Goal: Find specific fact: Find contact information

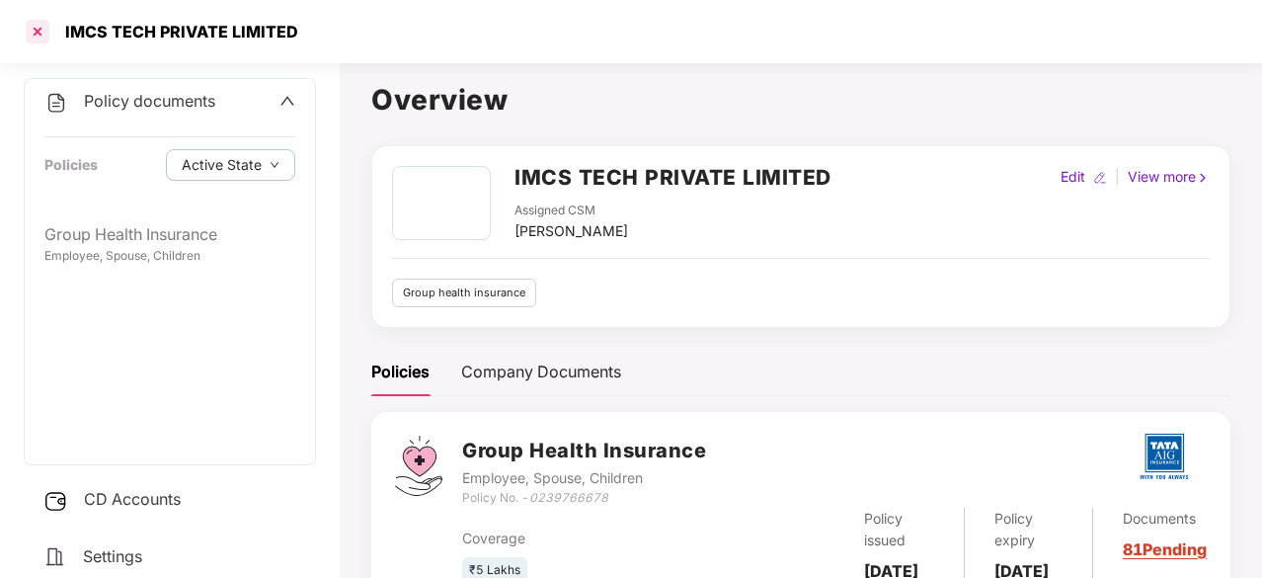
click at [37, 34] on div at bounding box center [38, 32] width 32 height 32
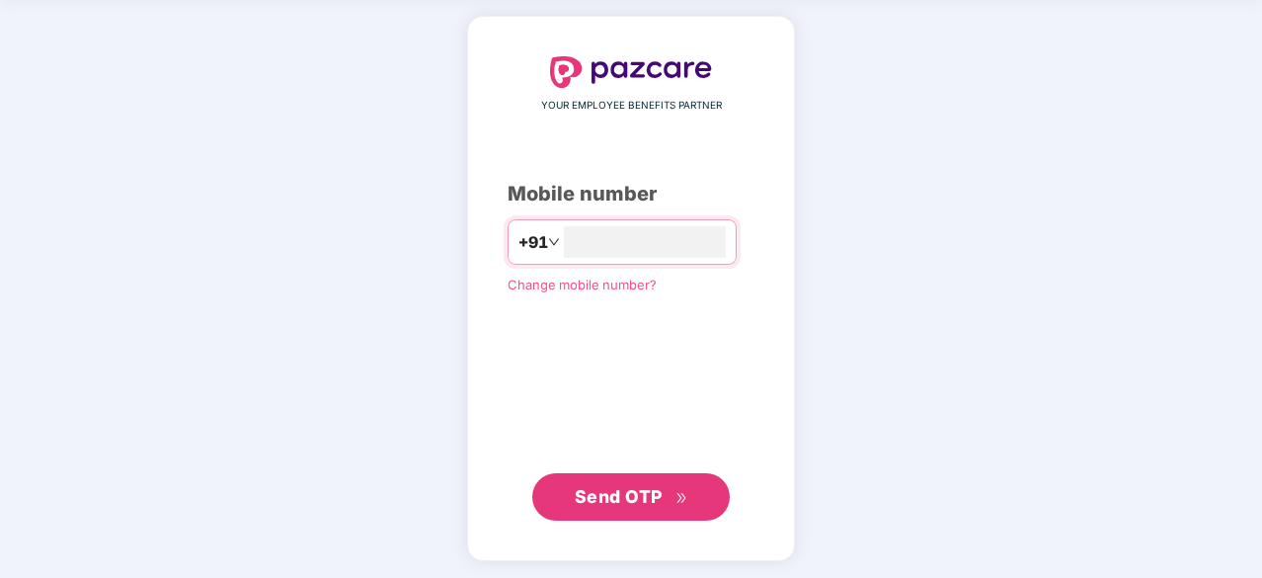
type input "**********"
click at [624, 489] on span "Send OTP" at bounding box center [619, 495] width 88 height 21
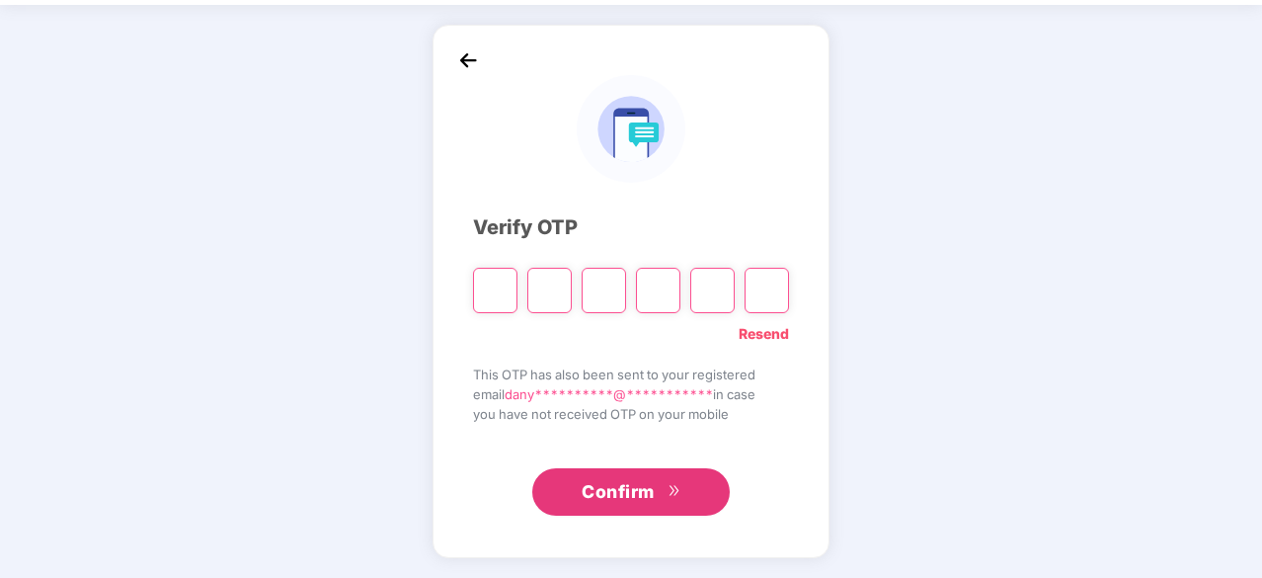
scroll to position [65, 0]
type input "*"
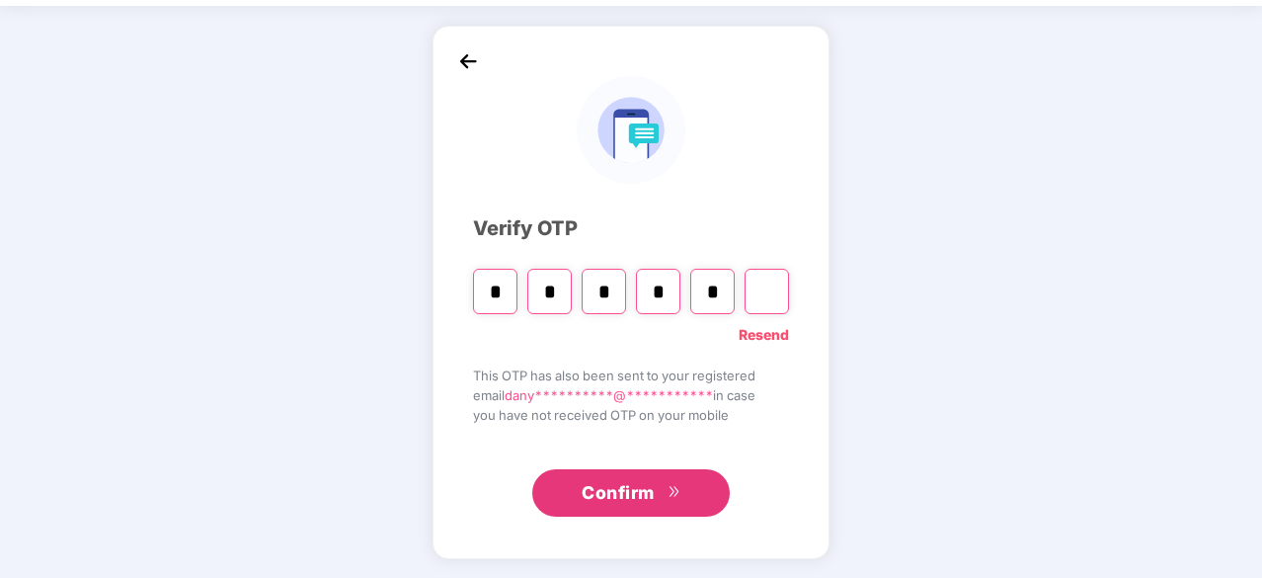
type input "*"
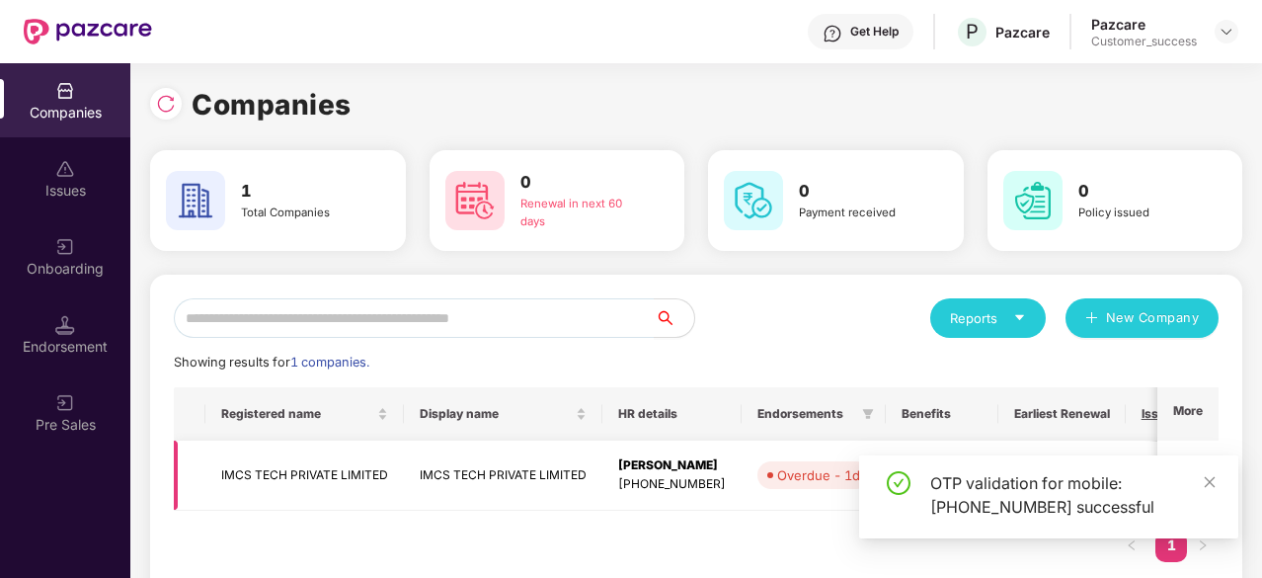
scroll to position [0, 310]
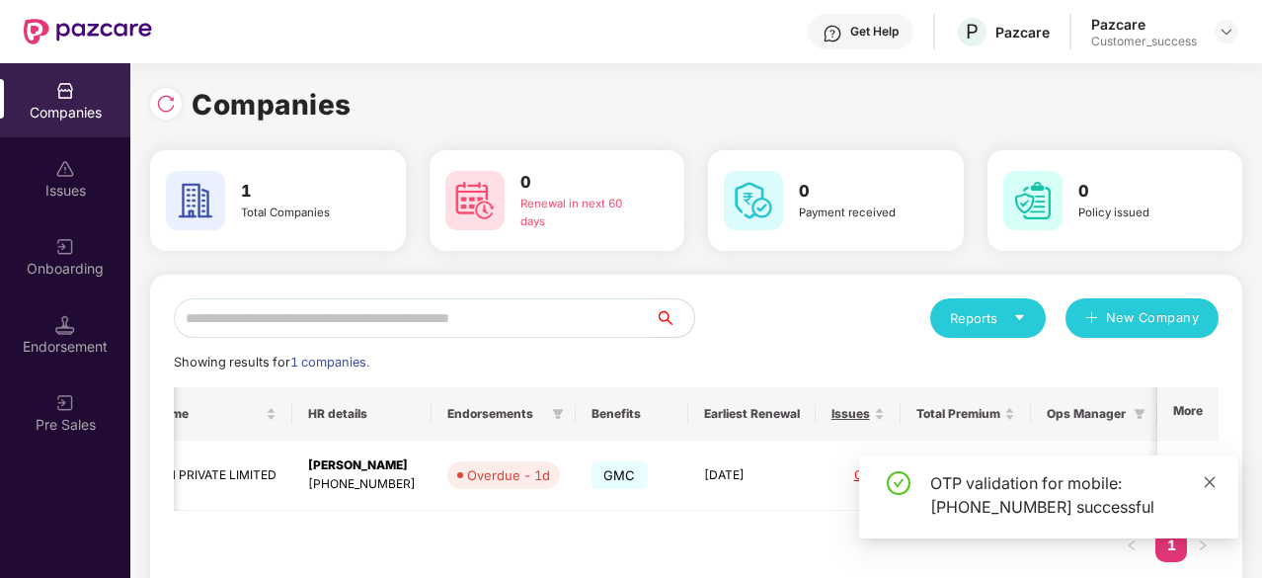
click at [1207, 483] on icon "close" at bounding box center [1210, 482] width 14 height 14
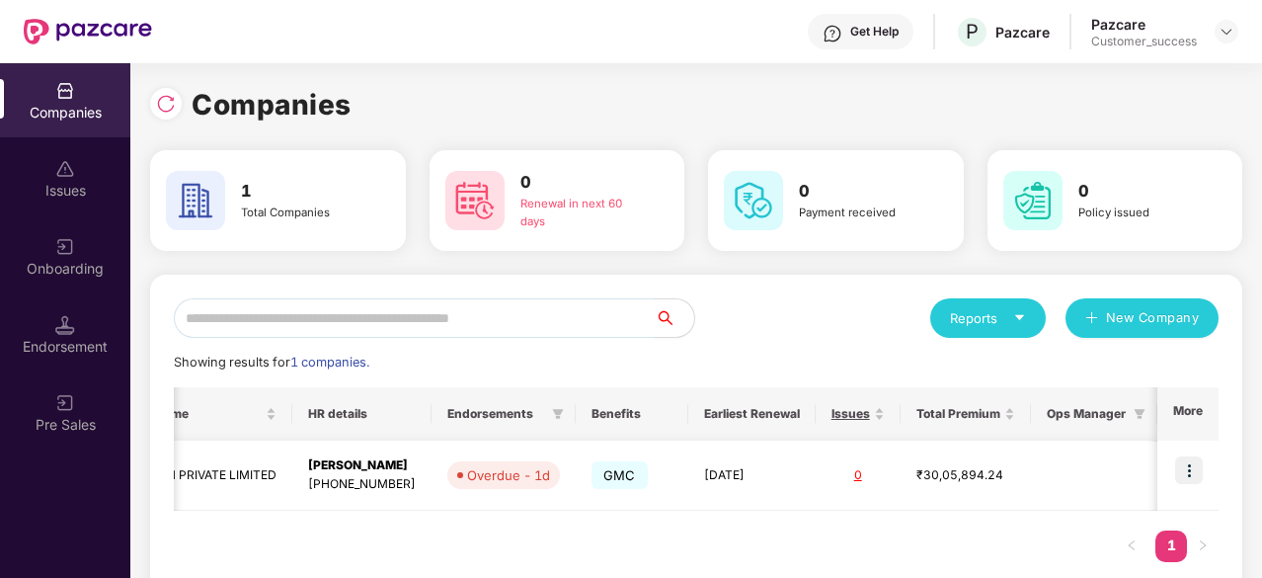
click at [1181, 467] on img at bounding box center [1189, 470] width 28 height 28
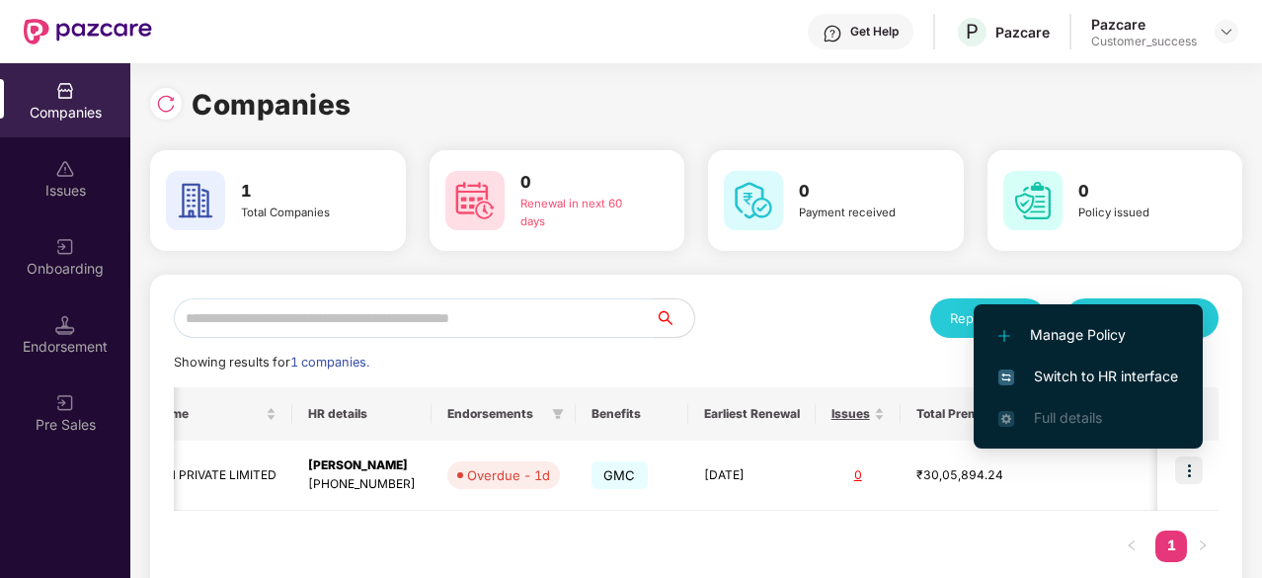
click at [1056, 365] on span "Switch to HR interface" at bounding box center [1089, 376] width 180 height 22
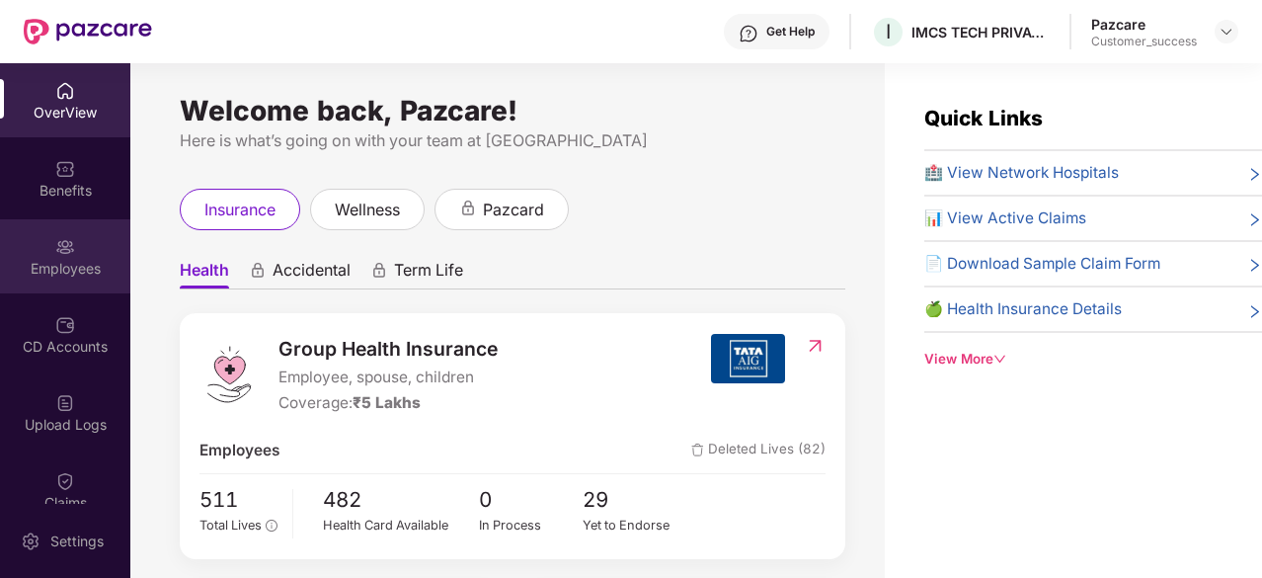
click at [92, 269] on div "Employees" at bounding box center [65, 269] width 130 height 20
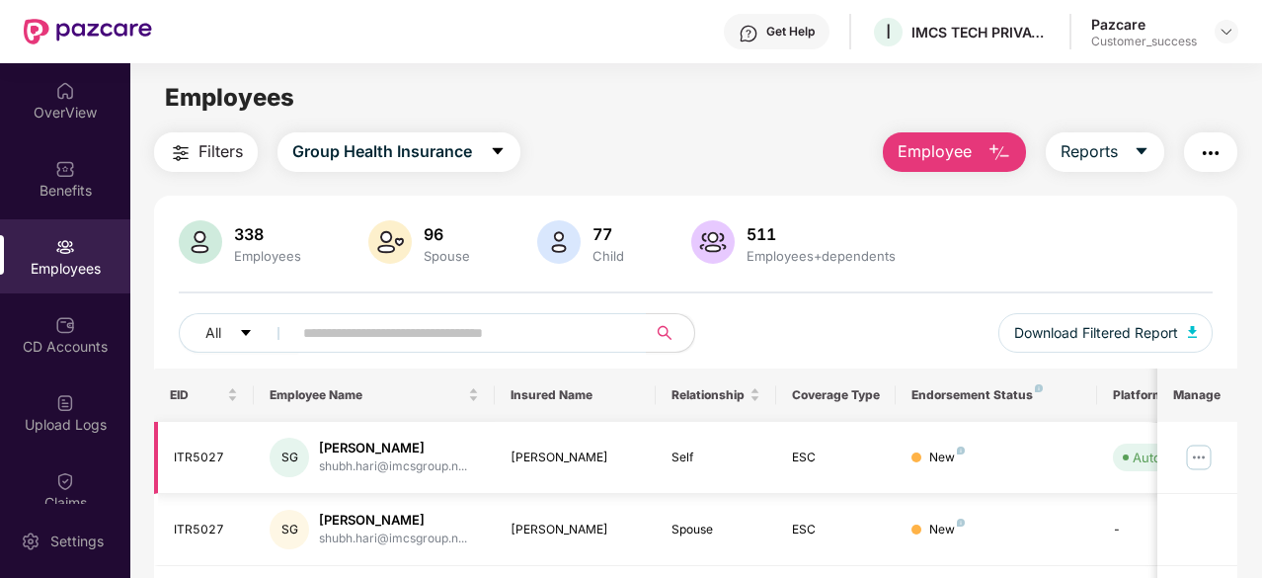
click at [229, 458] on div "ITR5027" at bounding box center [206, 457] width 65 height 19
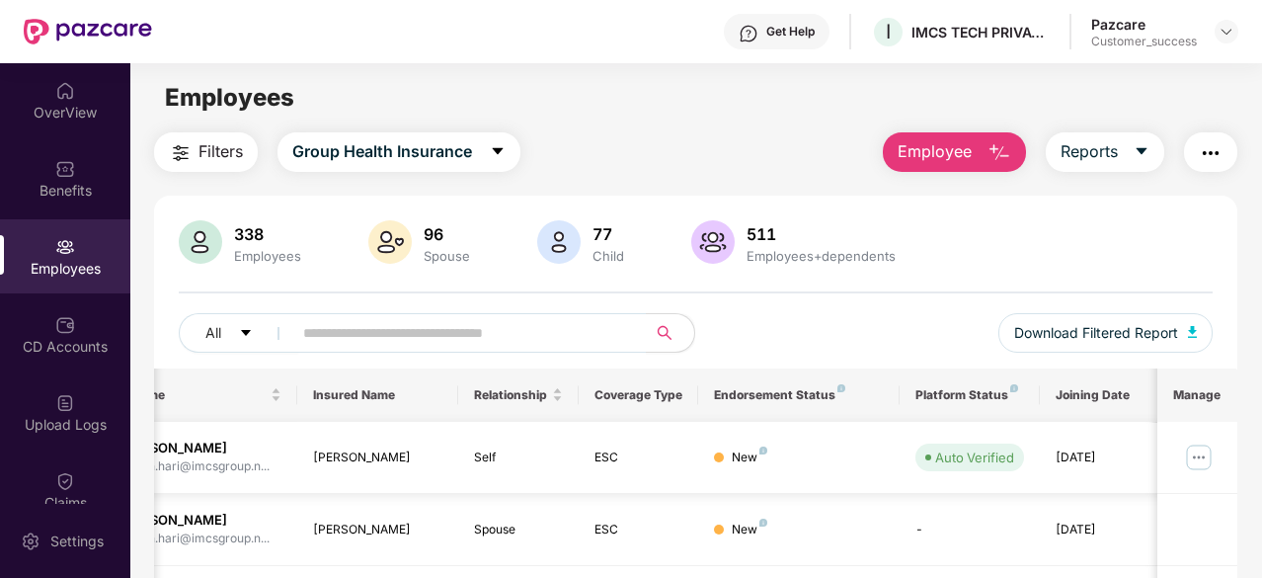
click at [802, 469] on td "New" at bounding box center [798, 458] width 200 height 72
click at [754, 451] on div "New" at bounding box center [750, 457] width 36 height 19
click at [1215, 446] on img at bounding box center [1199, 457] width 32 height 32
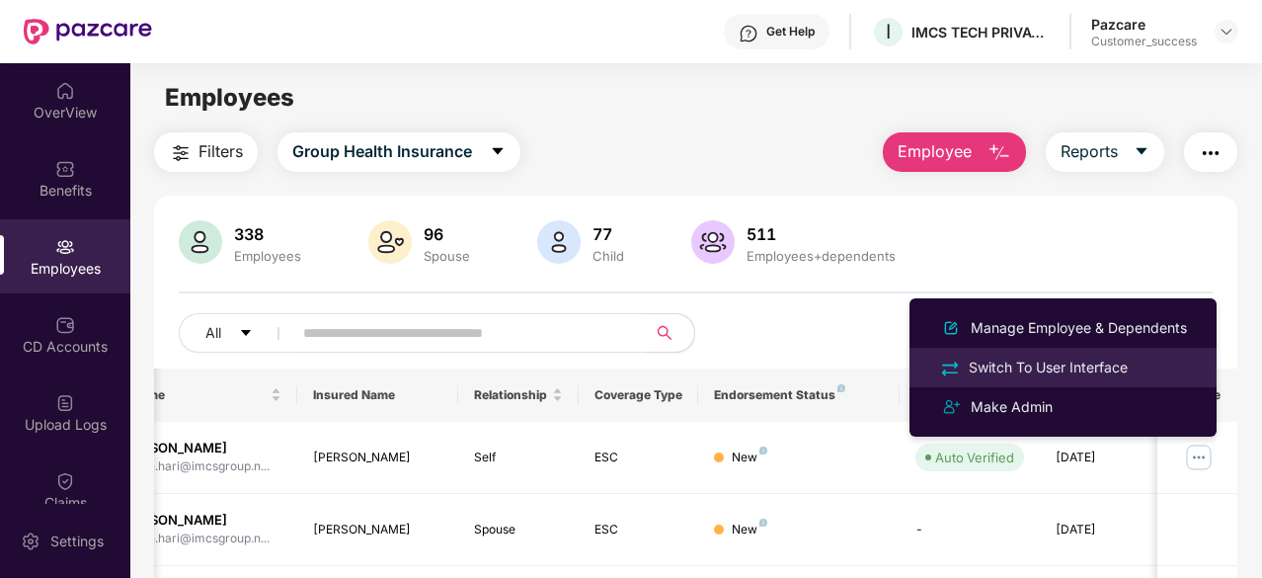
click at [1023, 368] on div "Switch To User Interface" at bounding box center [1048, 368] width 167 height 22
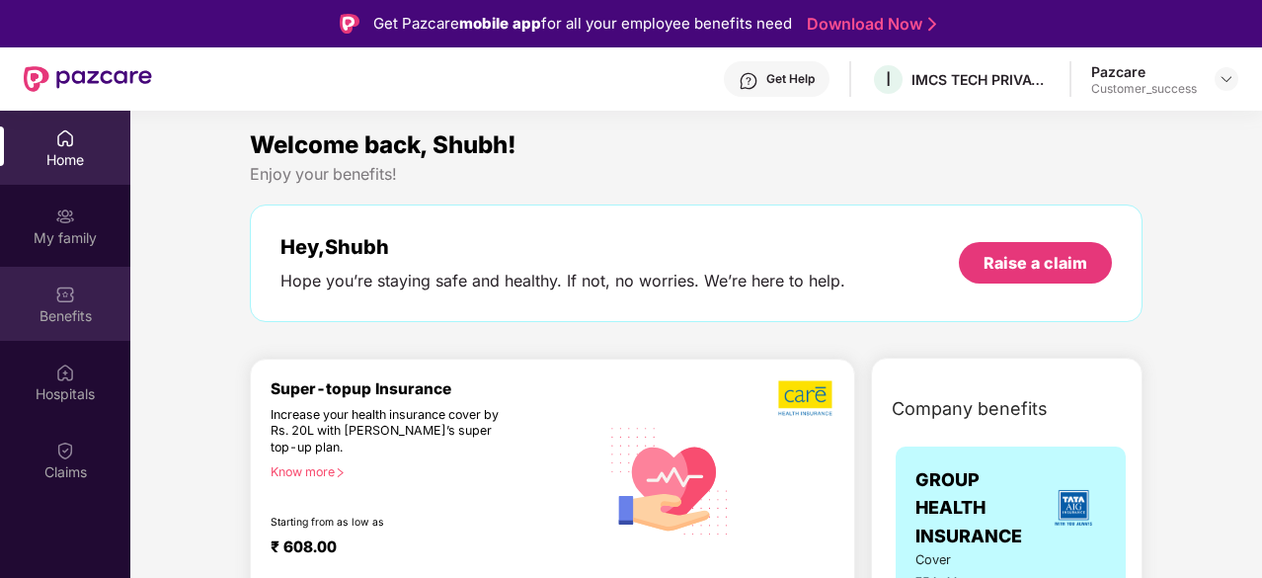
click at [86, 313] on div "Benefits" at bounding box center [65, 316] width 130 height 20
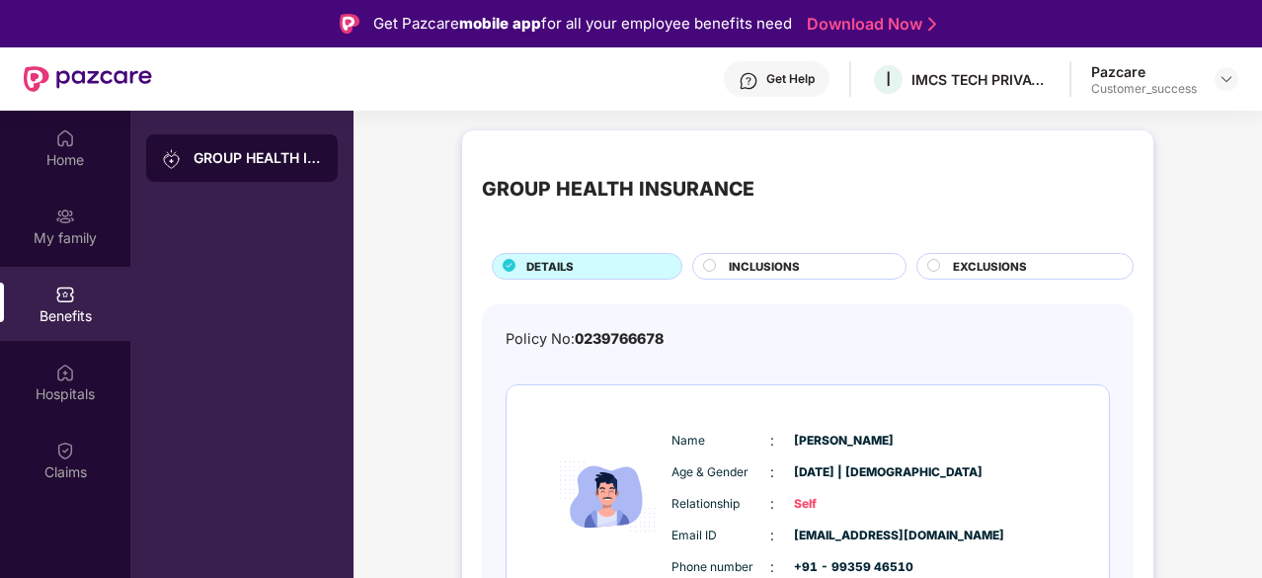
click at [704, 509] on span "Relationship" at bounding box center [721, 504] width 99 height 19
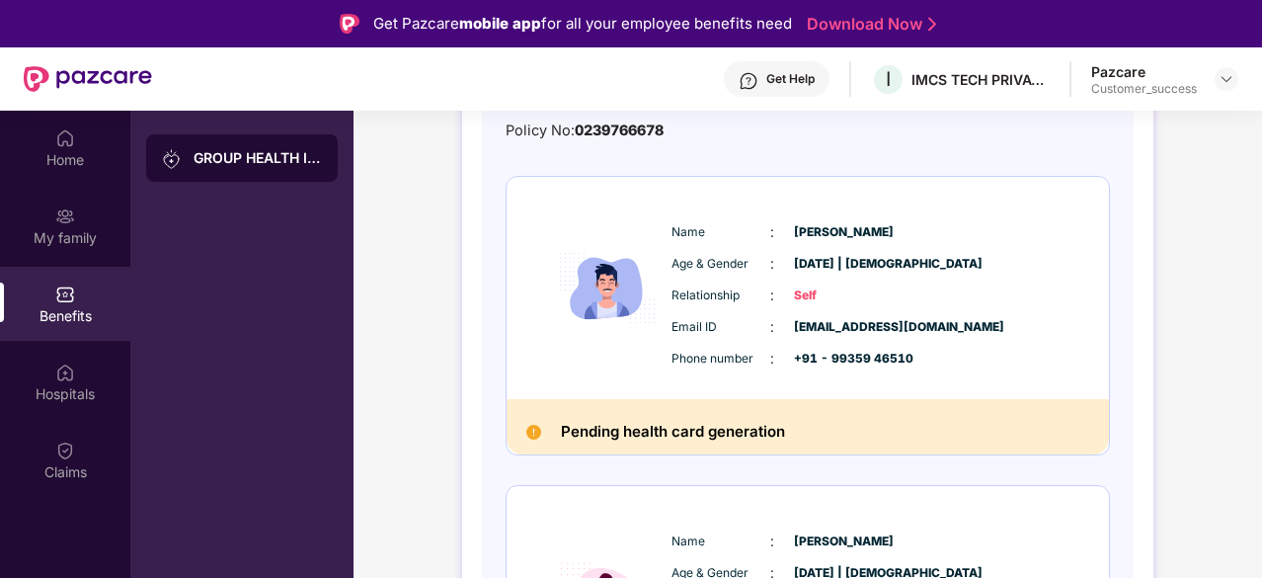
click at [685, 439] on h2 "Pending health card generation" at bounding box center [673, 432] width 224 height 26
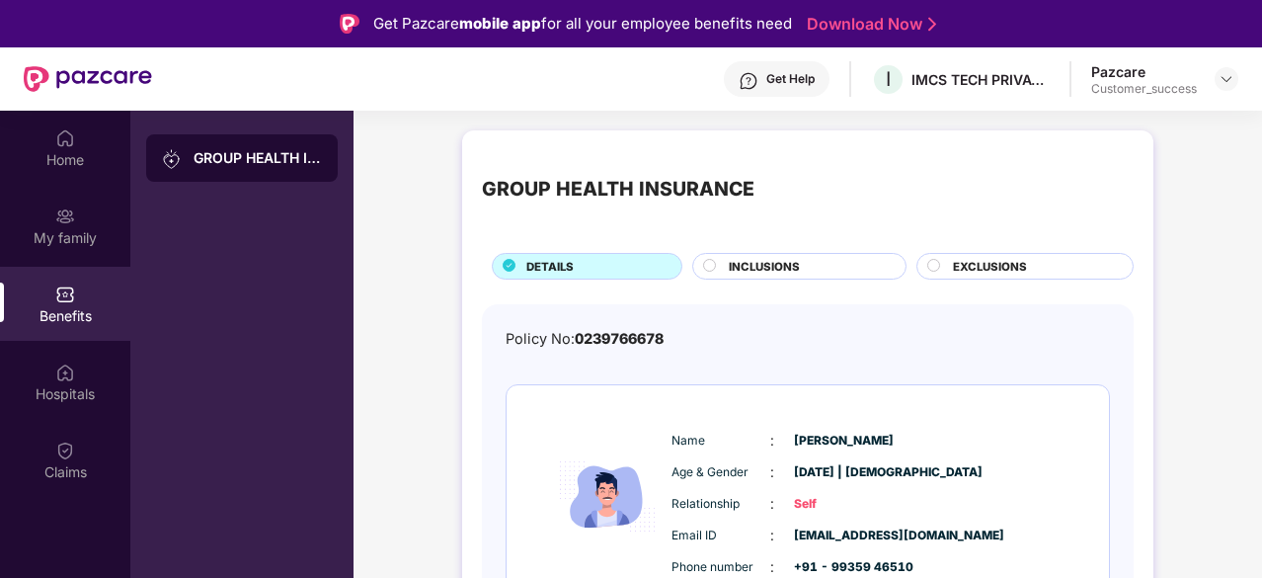
click at [618, 459] on img at bounding box center [607, 496] width 119 height 163
click at [604, 497] on img at bounding box center [607, 496] width 119 height 163
click at [797, 271] on span "INCLUSIONS" at bounding box center [764, 267] width 71 height 18
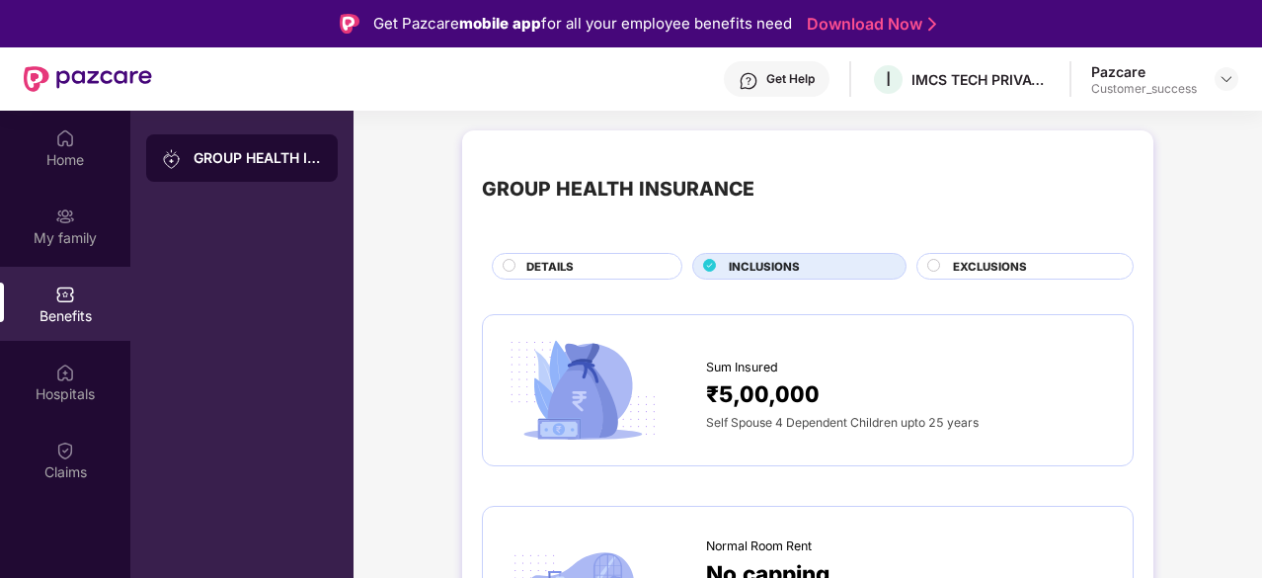
click at [629, 275] on div "DETAILS" at bounding box center [594, 268] width 155 height 21
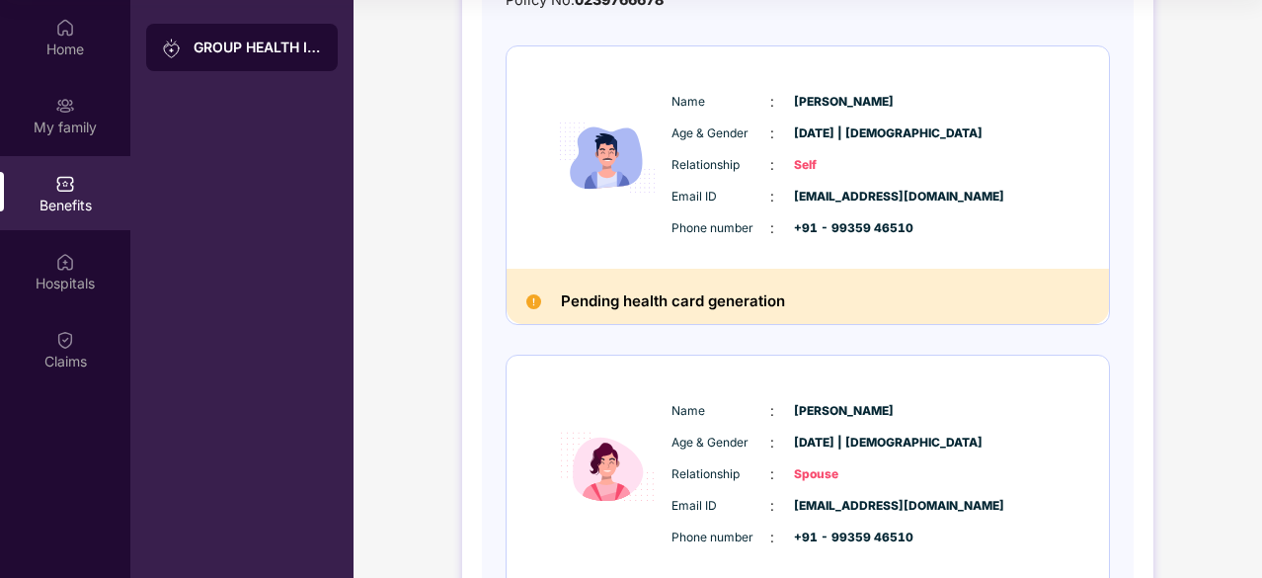
scroll to position [236, 0]
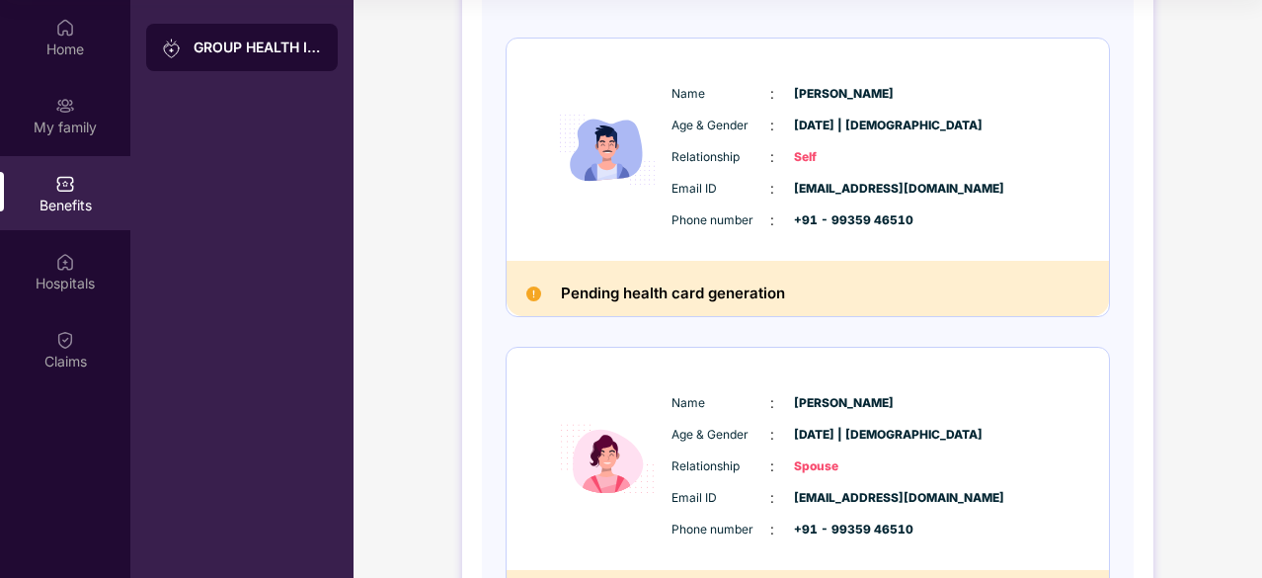
click at [787, 305] on div "Pending health card generation" at bounding box center [808, 288] width 602 height 55
click at [559, 325] on div "Name : Shubh Hari Gupta Age & Gender : 28 Mar 1989 | Male Relationship : Self E…" at bounding box center [808, 486] width 604 height 897
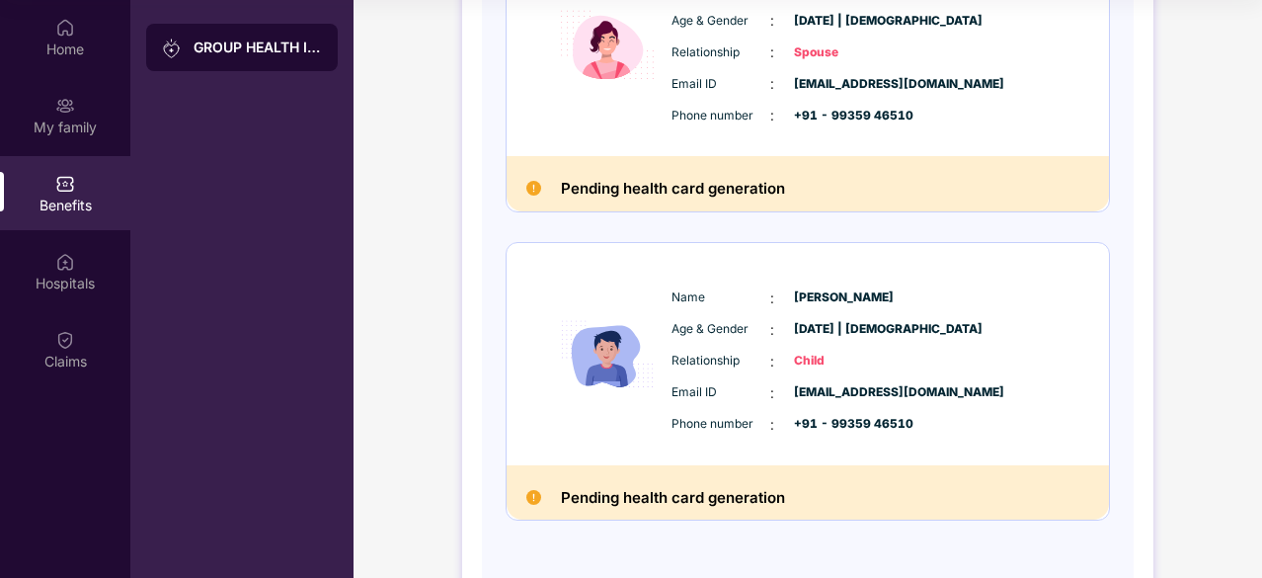
scroll to position [0, 0]
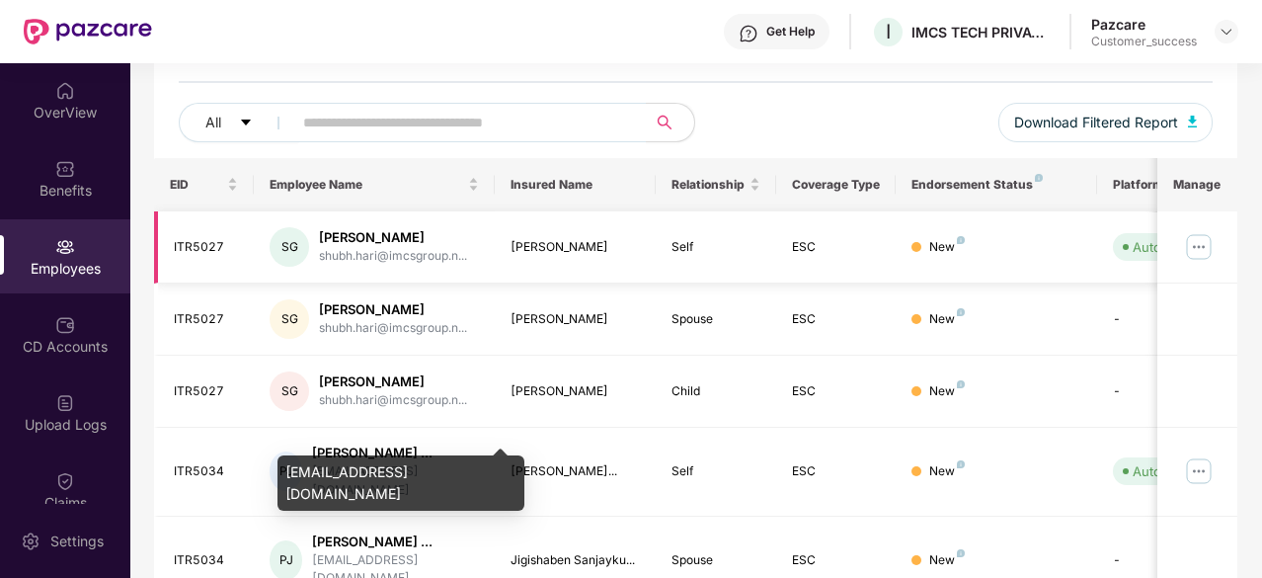
scroll to position [250, 0]
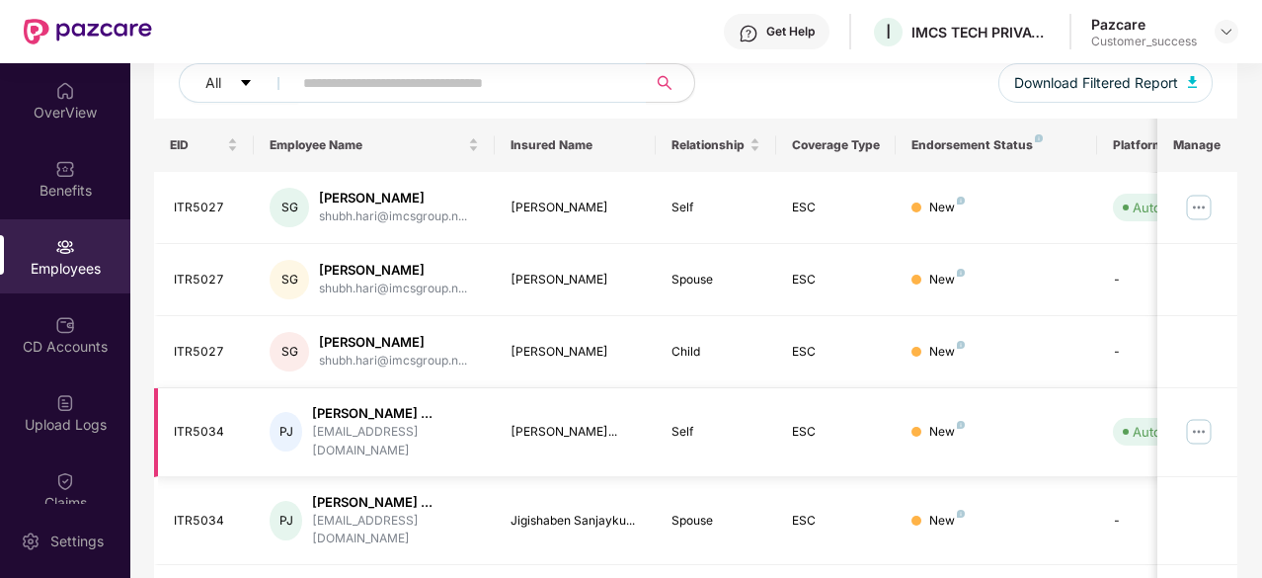
click at [219, 424] on div "ITR5034" at bounding box center [206, 432] width 65 height 19
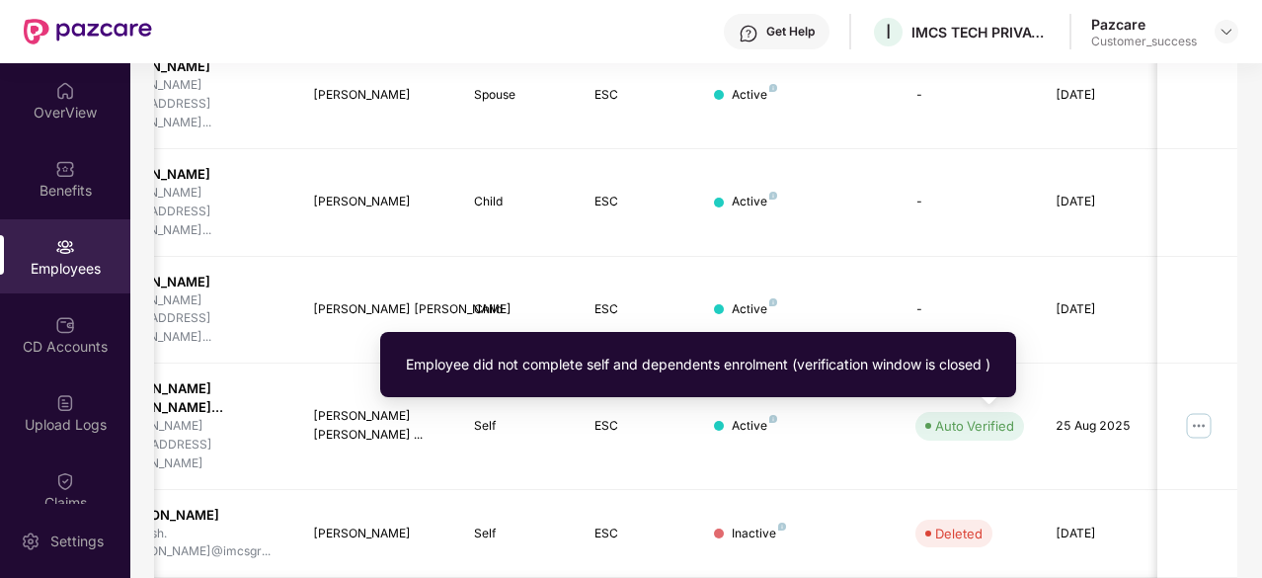
scroll to position [681, 0]
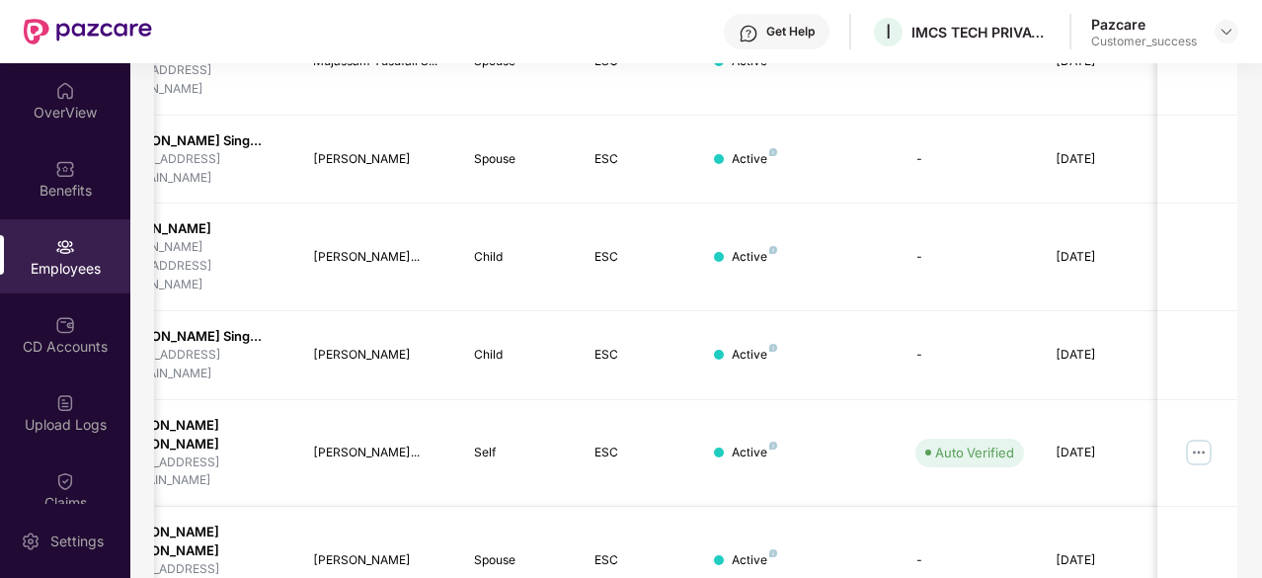
scroll to position [0, 0]
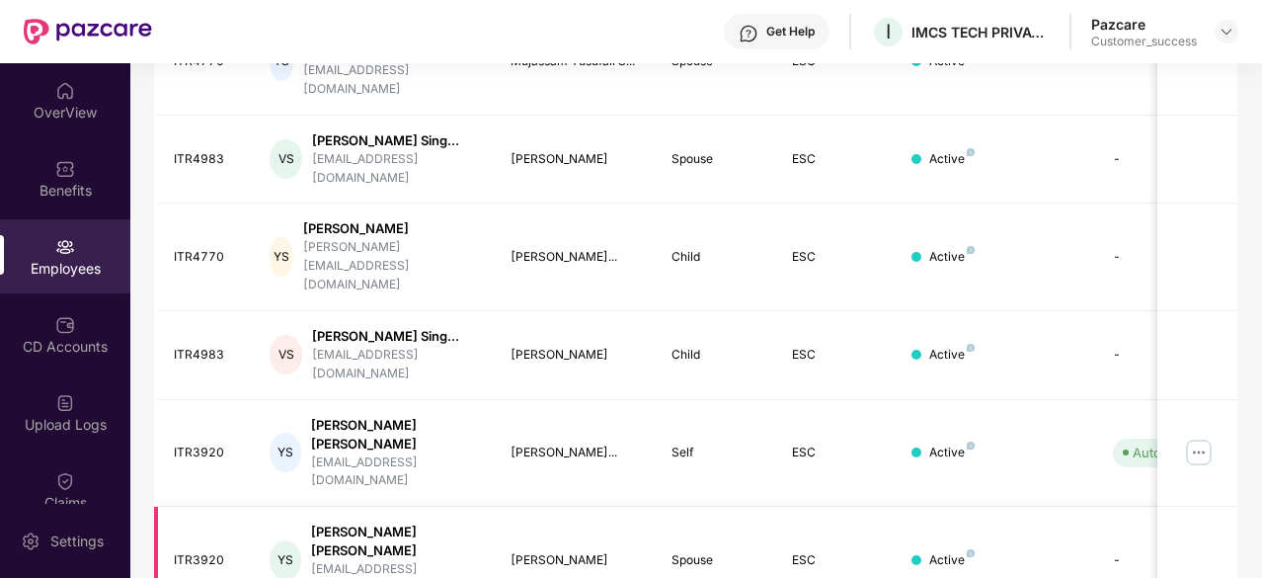
click at [205, 551] on div "ITR3920" at bounding box center [206, 560] width 65 height 19
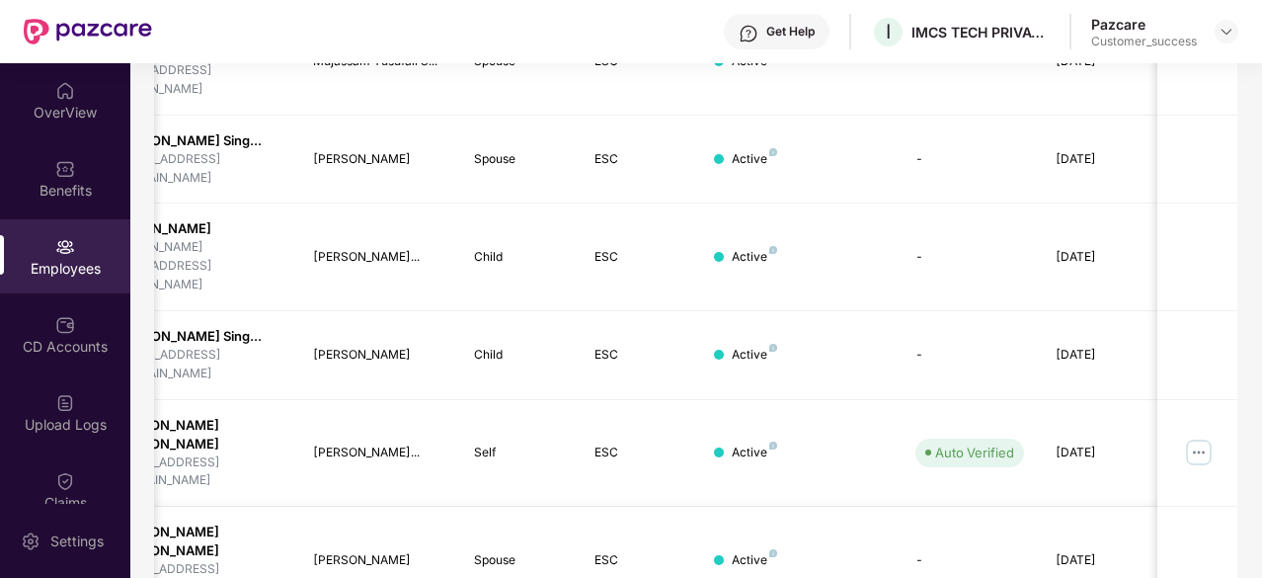
click at [914, 507] on td "-" at bounding box center [970, 561] width 140 height 108
click at [948, 507] on td "-" at bounding box center [970, 561] width 140 height 108
click at [751, 551] on div "Active" at bounding box center [754, 560] width 45 height 19
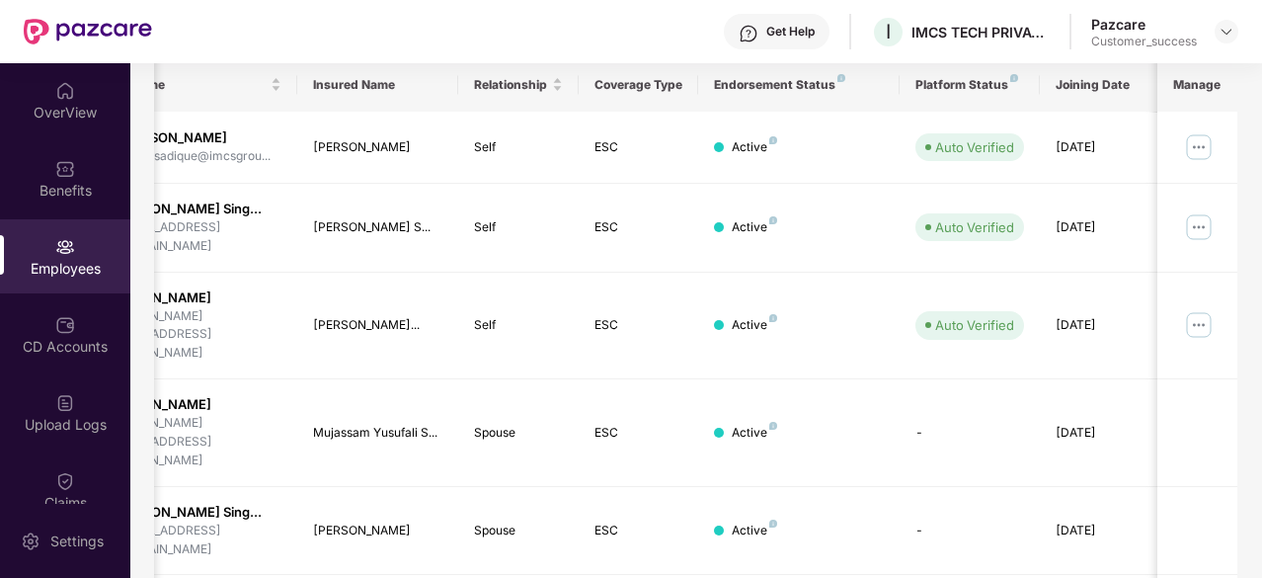
scroll to position [334, 0]
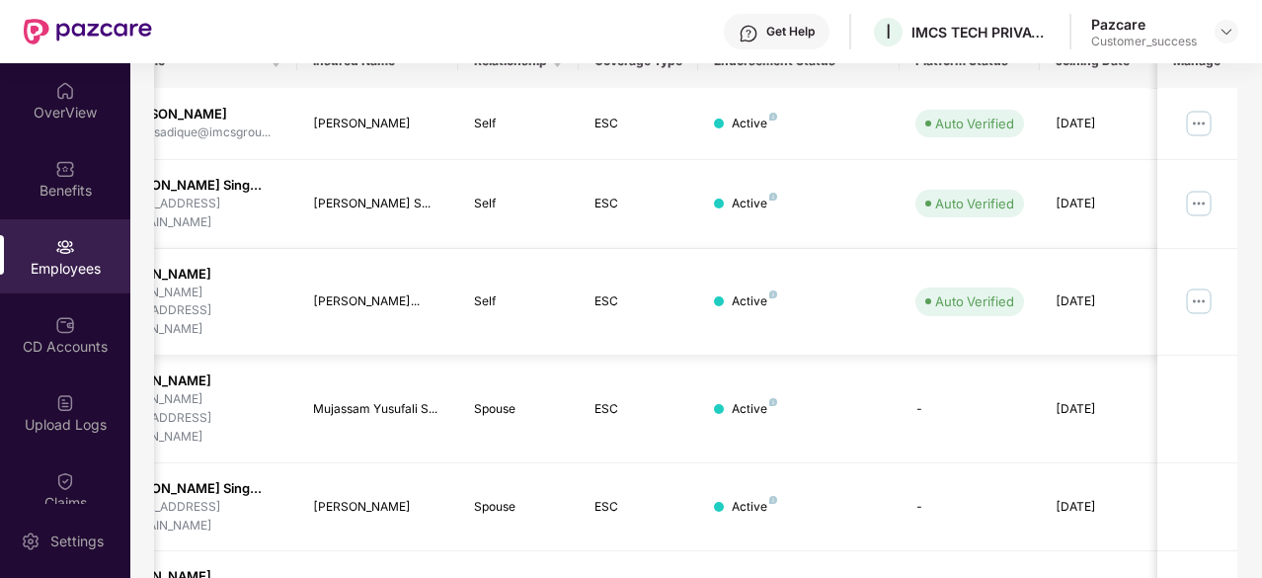
click at [1200, 285] on img at bounding box center [1199, 301] width 32 height 32
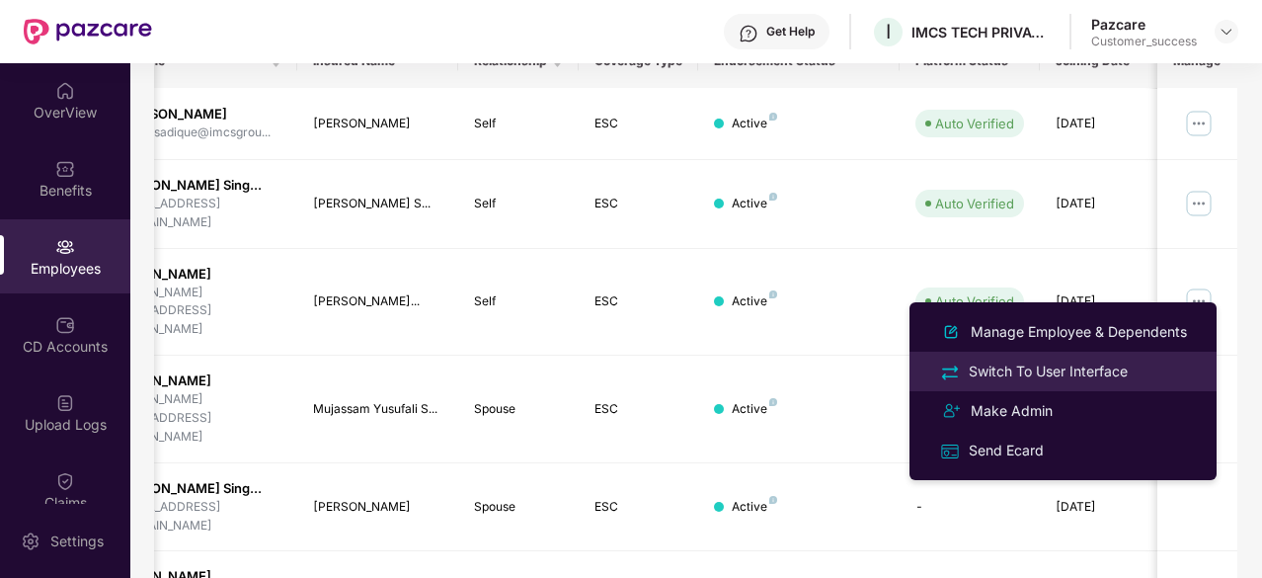
click at [999, 364] on div "Switch To User Interface" at bounding box center [1048, 371] width 167 height 22
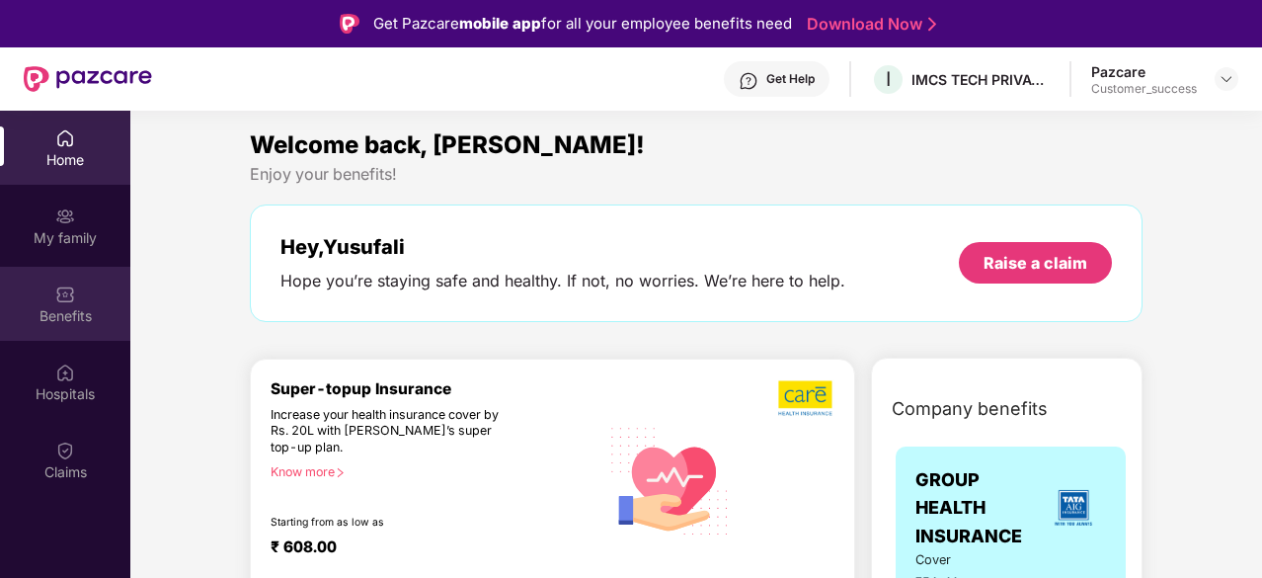
click at [49, 301] on div "Benefits" at bounding box center [65, 304] width 130 height 74
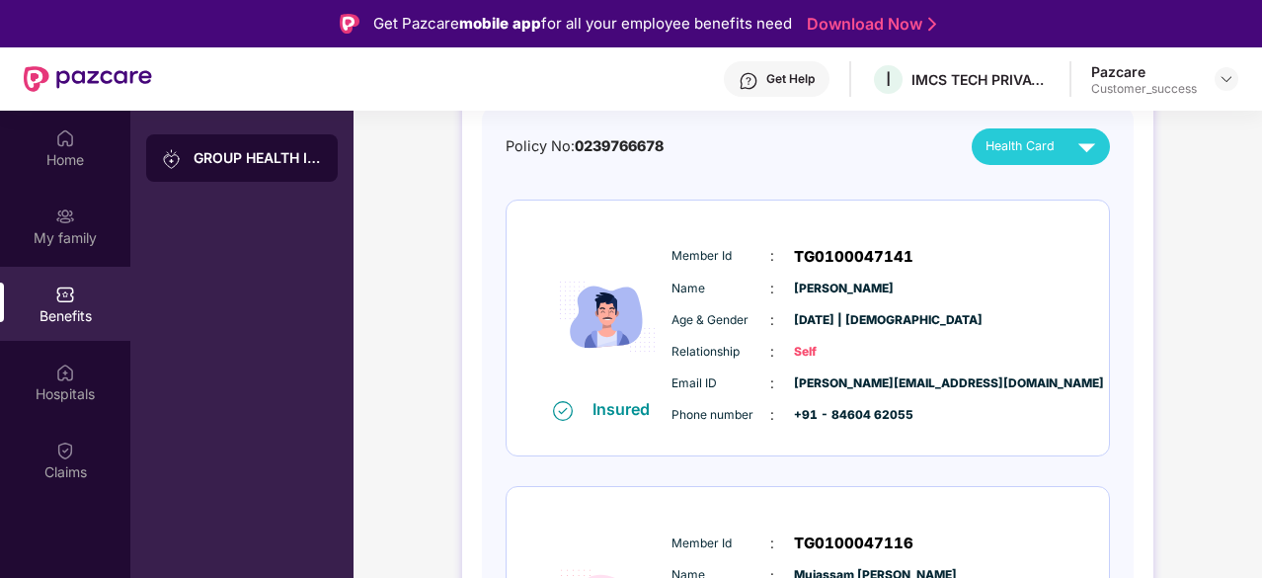
scroll to position [200, 0]
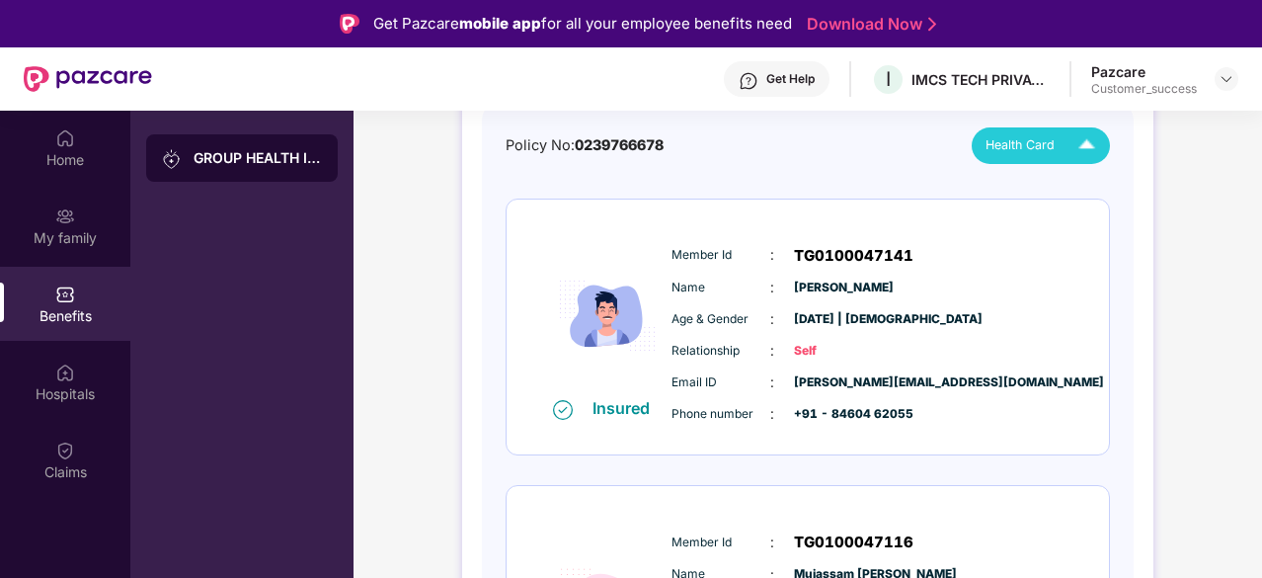
click at [909, 166] on div "Yusufali Rahim Saiyad Mujassam Yusufali Saiyad Mohammad Taaha Yusufali Saiyad" at bounding box center [909, 166] width 0 height 0
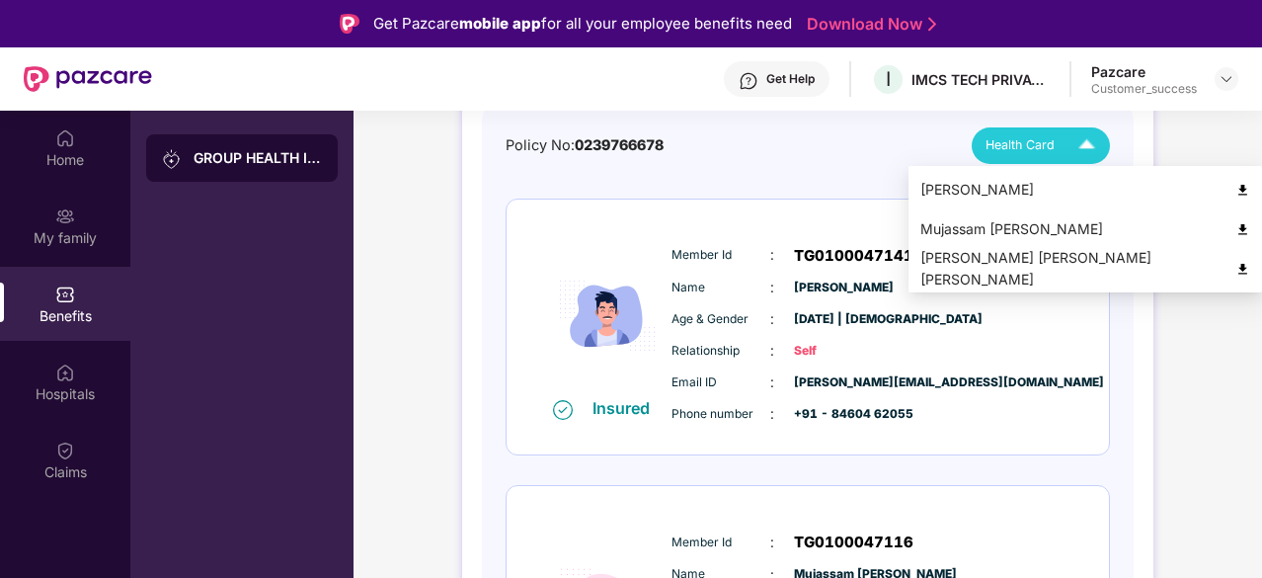
click at [923, 410] on div "Phone number : +91 - 84604 62055" at bounding box center [868, 414] width 392 height 22
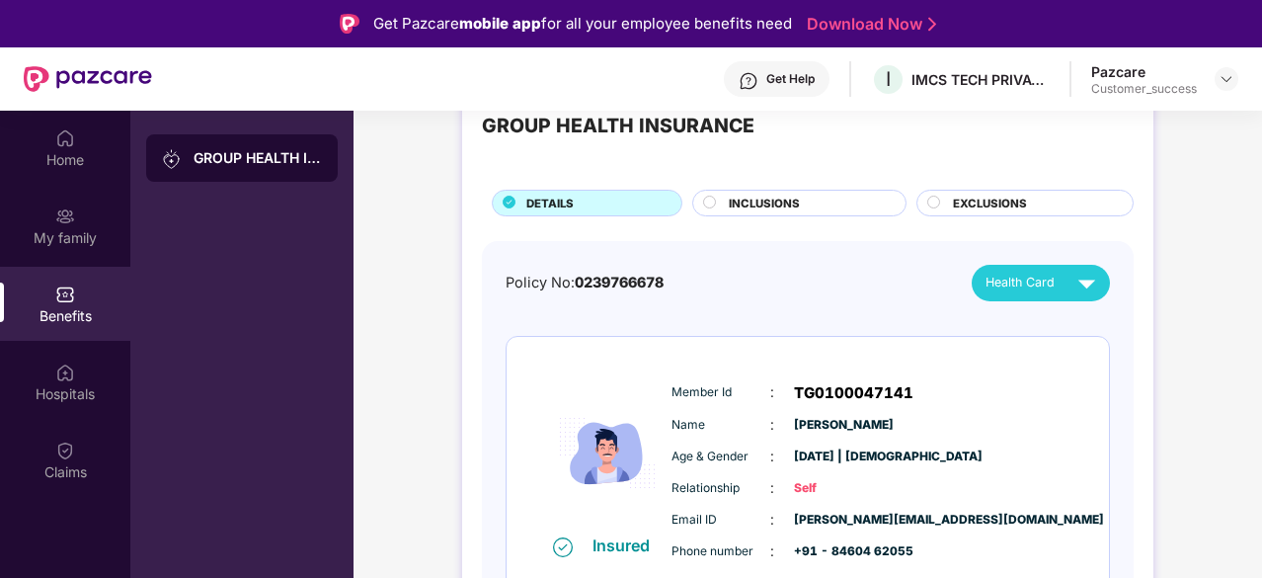
scroll to position [0, 0]
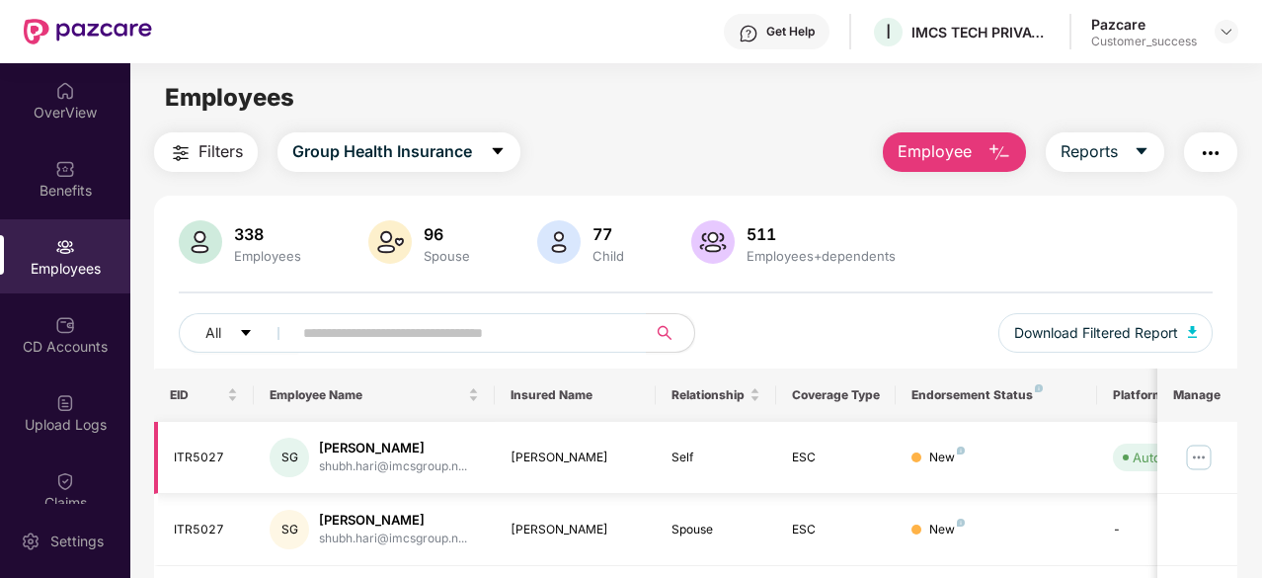
scroll to position [141, 0]
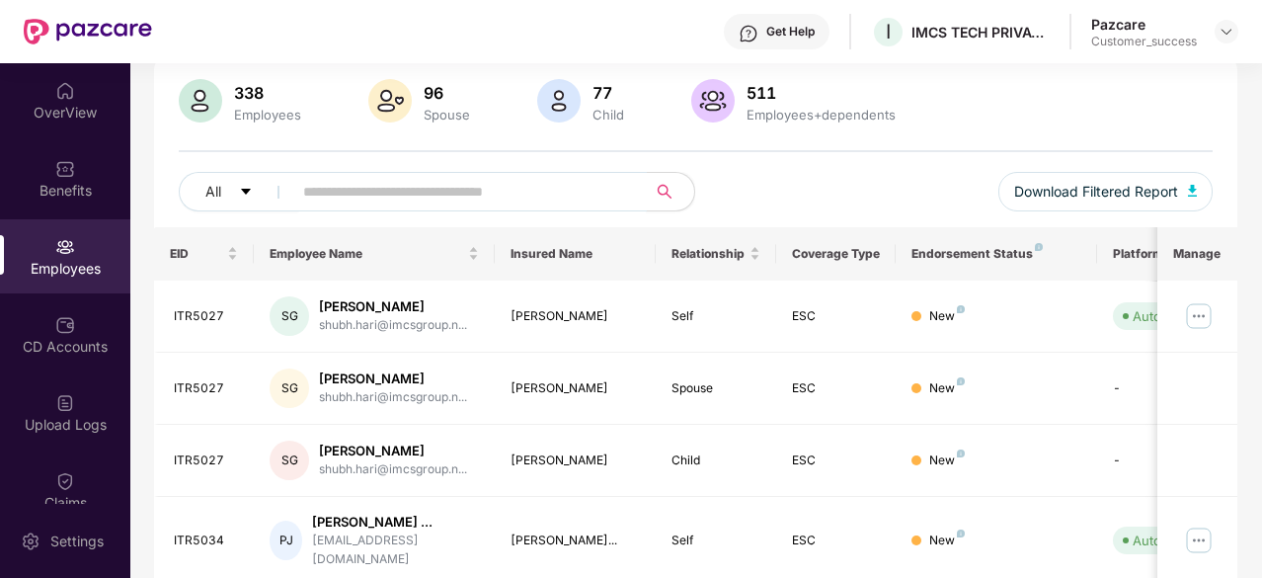
click at [450, 189] on input "text" at bounding box center [461, 192] width 317 height 30
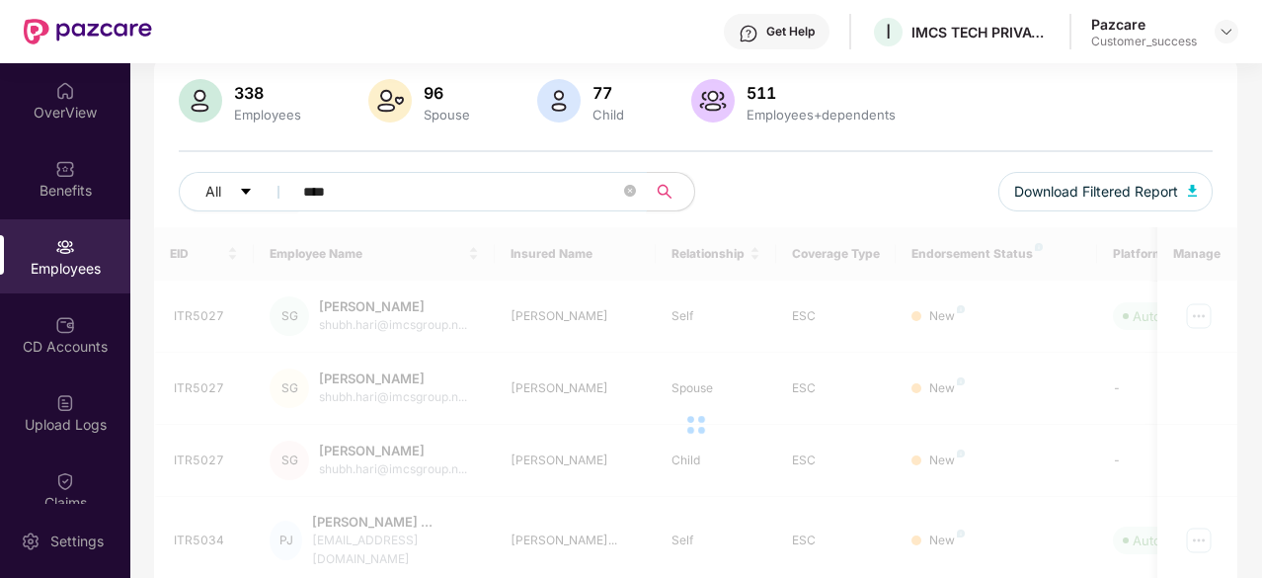
scroll to position [128, 0]
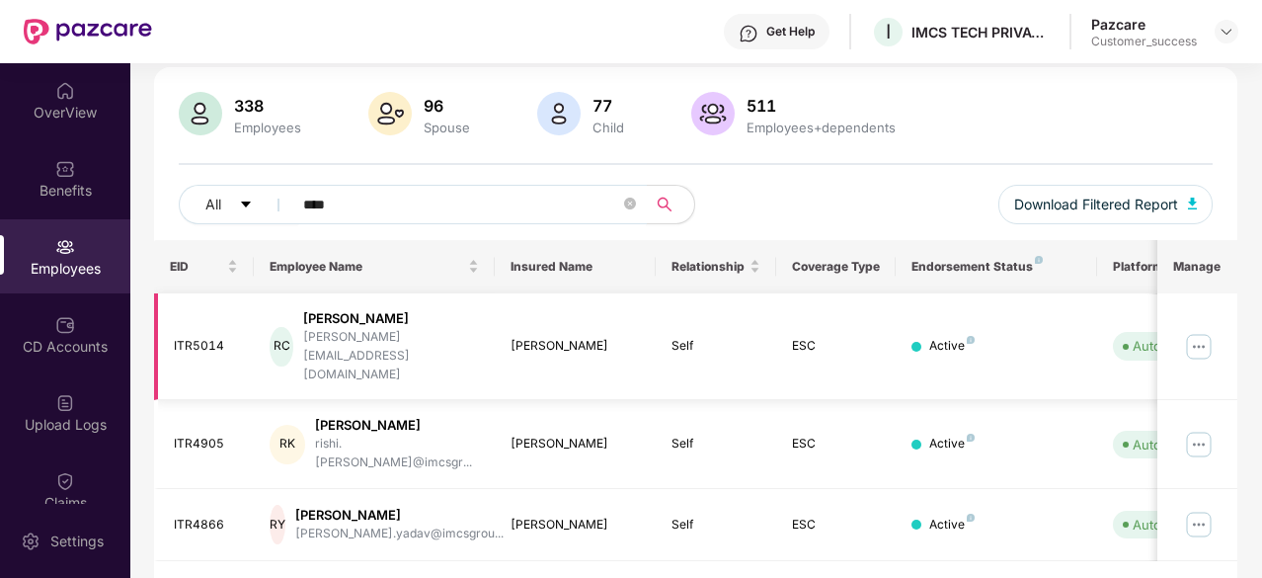
type input "****"
drag, startPoint x: 227, startPoint y: 323, endPoint x: 172, endPoint y: 324, distance: 55.3
click at [172, 324] on td "ITR5014" at bounding box center [204, 347] width 101 height 108
copy div "ITR5014"
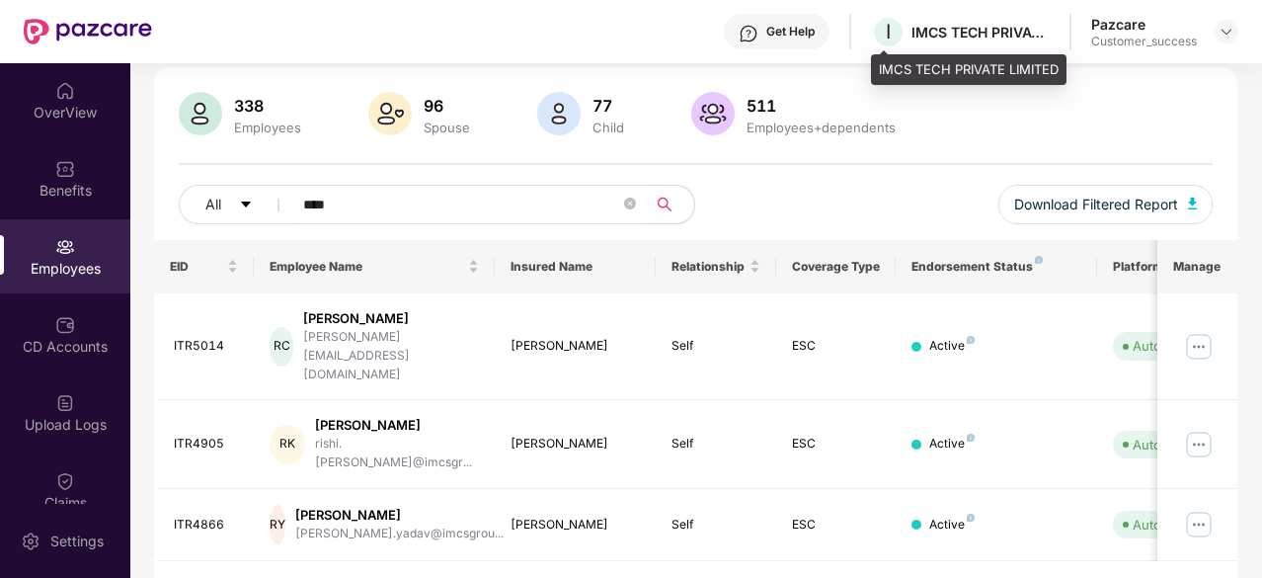
click at [924, 34] on div "IMCS TECH PRIVATE LIMITED" at bounding box center [981, 32] width 138 height 19
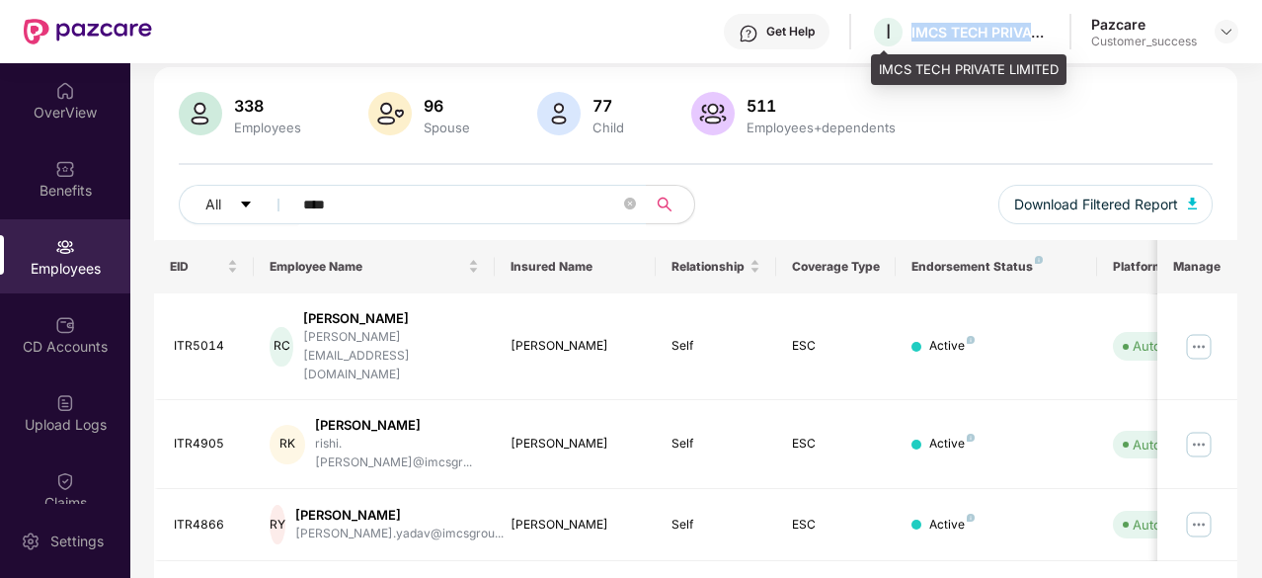
click at [939, 32] on div "IMCS TECH PRIVATE LIMITED" at bounding box center [981, 32] width 138 height 19
click at [891, 30] on span "I" at bounding box center [888, 32] width 5 height 24
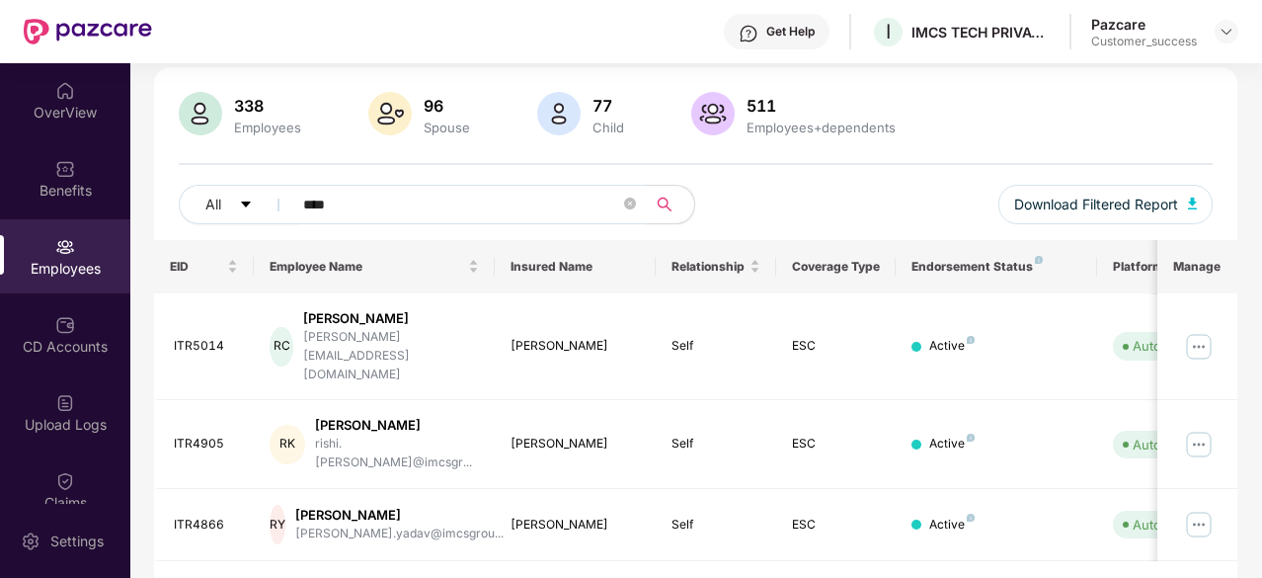
click at [904, 64] on div "Filters Group Health Insurance Employee Reports 338 Employees 96 Spouse 77 Chil…" at bounding box center [695, 318] width 1083 height 628
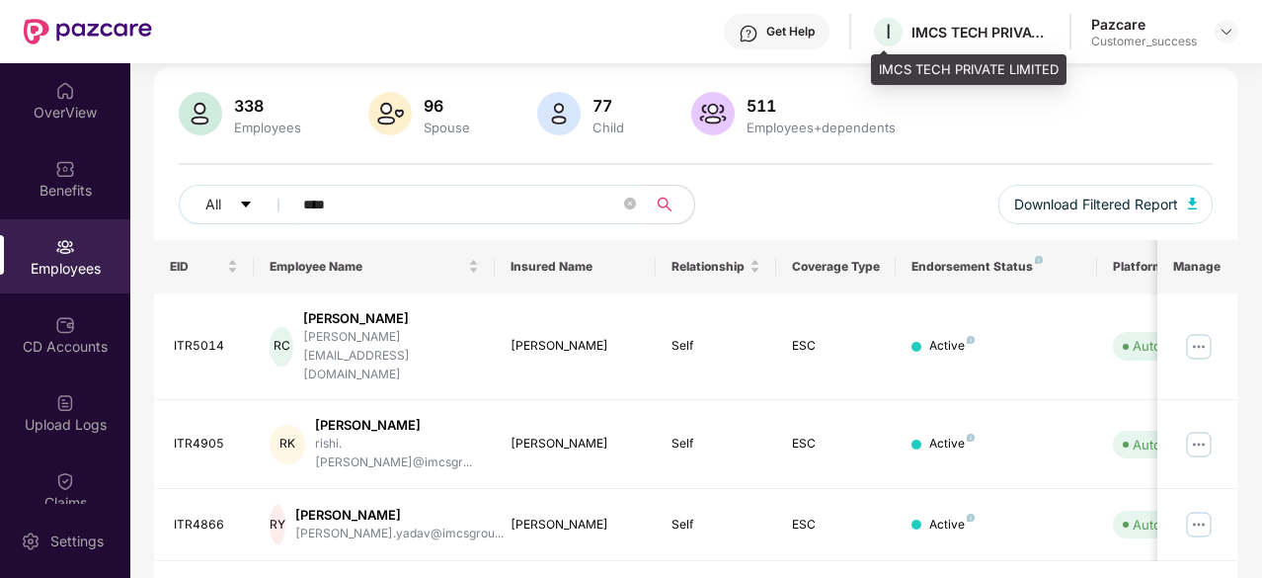
click at [937, 35] on div "IMCS TECH PRIVATE LIMITED" at bounding box center [981, 32] width 138 height 19
copy div "IMCS TECH PRIVATE LIMITED"
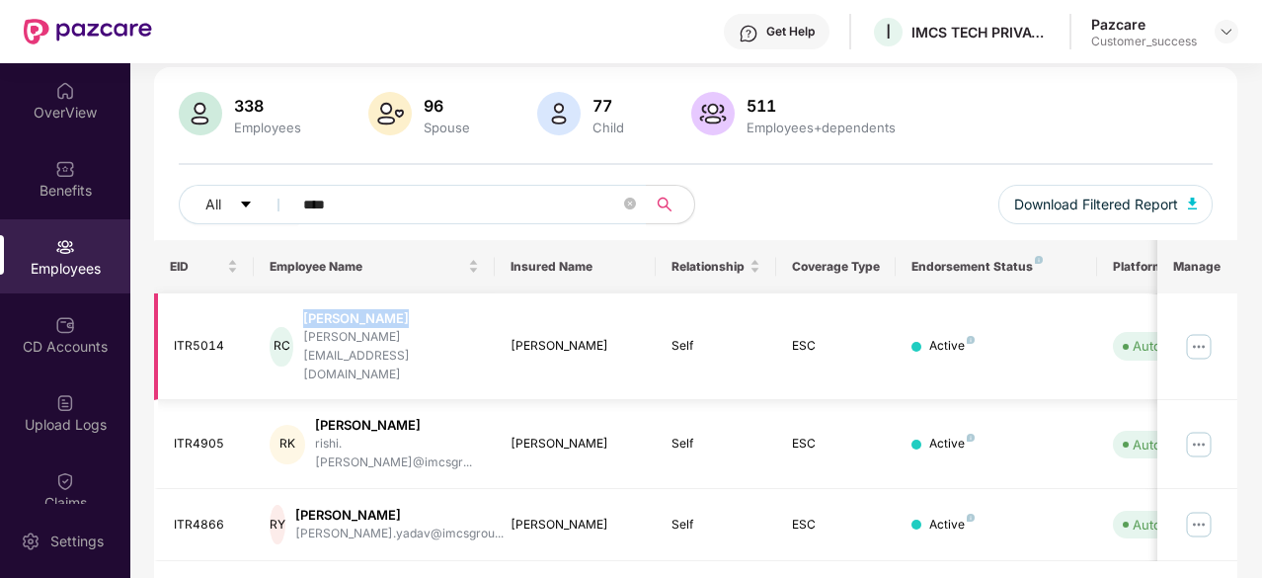
drag, startPoint x: 431, startPoint y: 309, endPoint x: 310, endPoint y: 318, distance: 120.8
click at [310, 318] on div "RC Rishi Choubey rish@imcsgroup.net" at bounding box center [374, 346] width 209 height 75
copy div "Rishi Choubey"
drag, startPoint x: 239, startPoint y: 320, endPoint x: 172, endPoint y: 325, distance: 67.3
click at [172, 325] on td "ITR5014" at bounding box center [204, 347] width 101 height 108
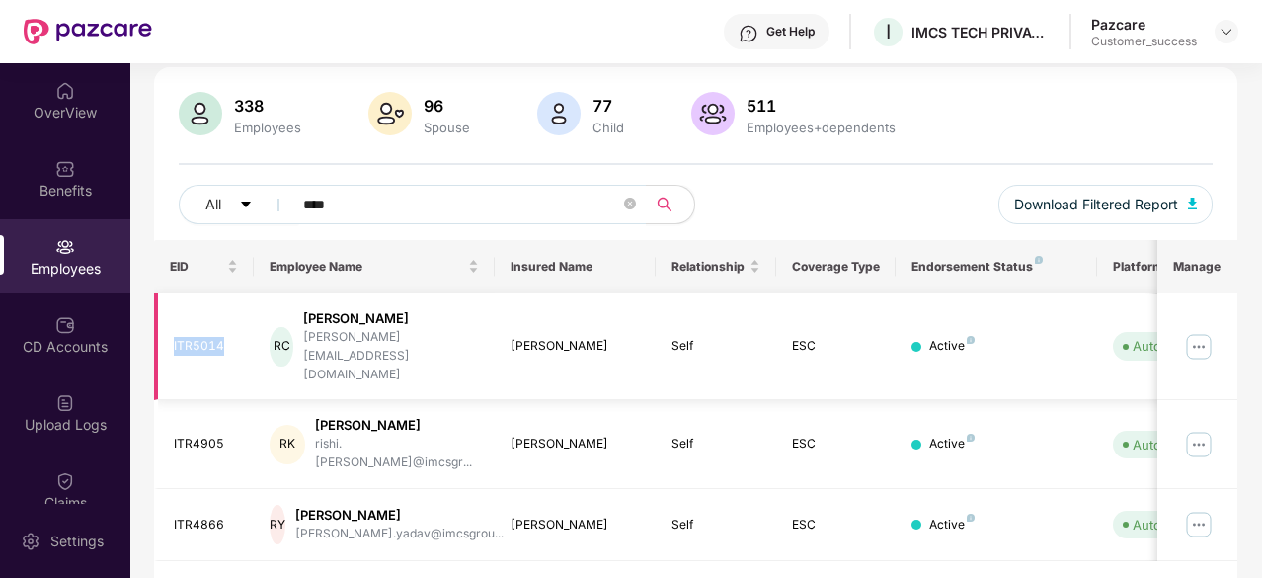
copy div "ITR5014"
drag, startPoint x: 599, startPoint y: 325, endPoint x: 496, endPoint y: 325, distance: 102.7
click at [496, 325] on td "Rishi Choubey" at bounding box center [575, 347] width 161 height 108
copy div "Rishi Choubey"
drag, startPoint x: 452, startPoint y: 339, endPoint x: 317, endPoint y: 345, distance: 135.4
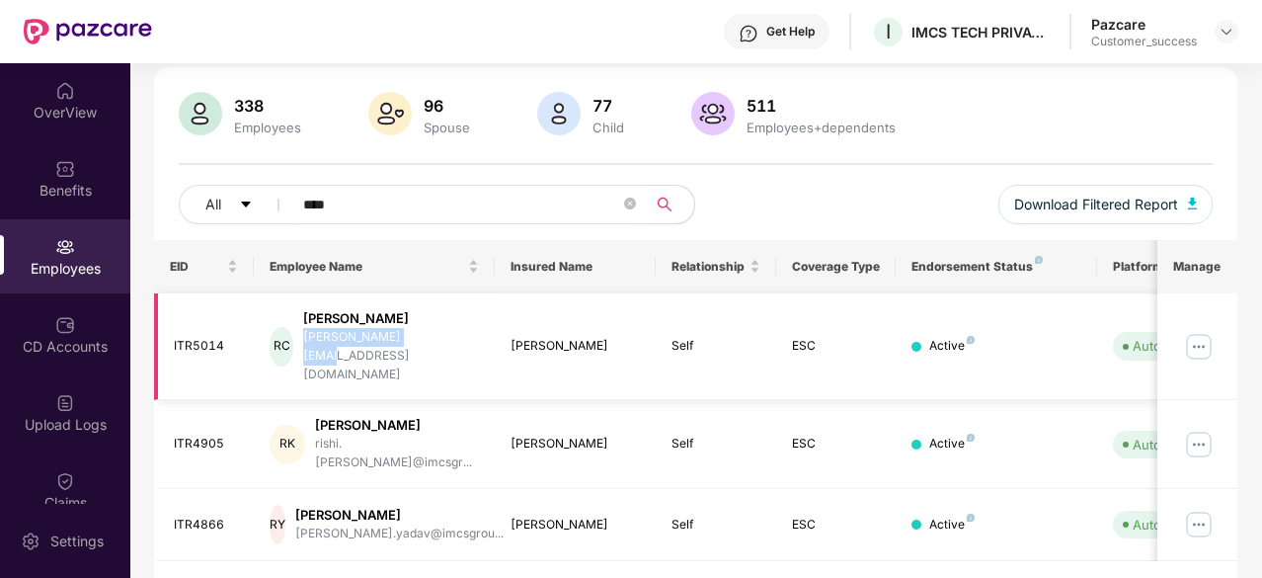
click at [317, 345] on div "RC Rishi Choubey rish@imcsgroup.net" at bounding box center [374, 346] width 209 height 75
copy div "rish@imcsgroup.net"
